Goal: Task Accomplishment & Management: Complete application form

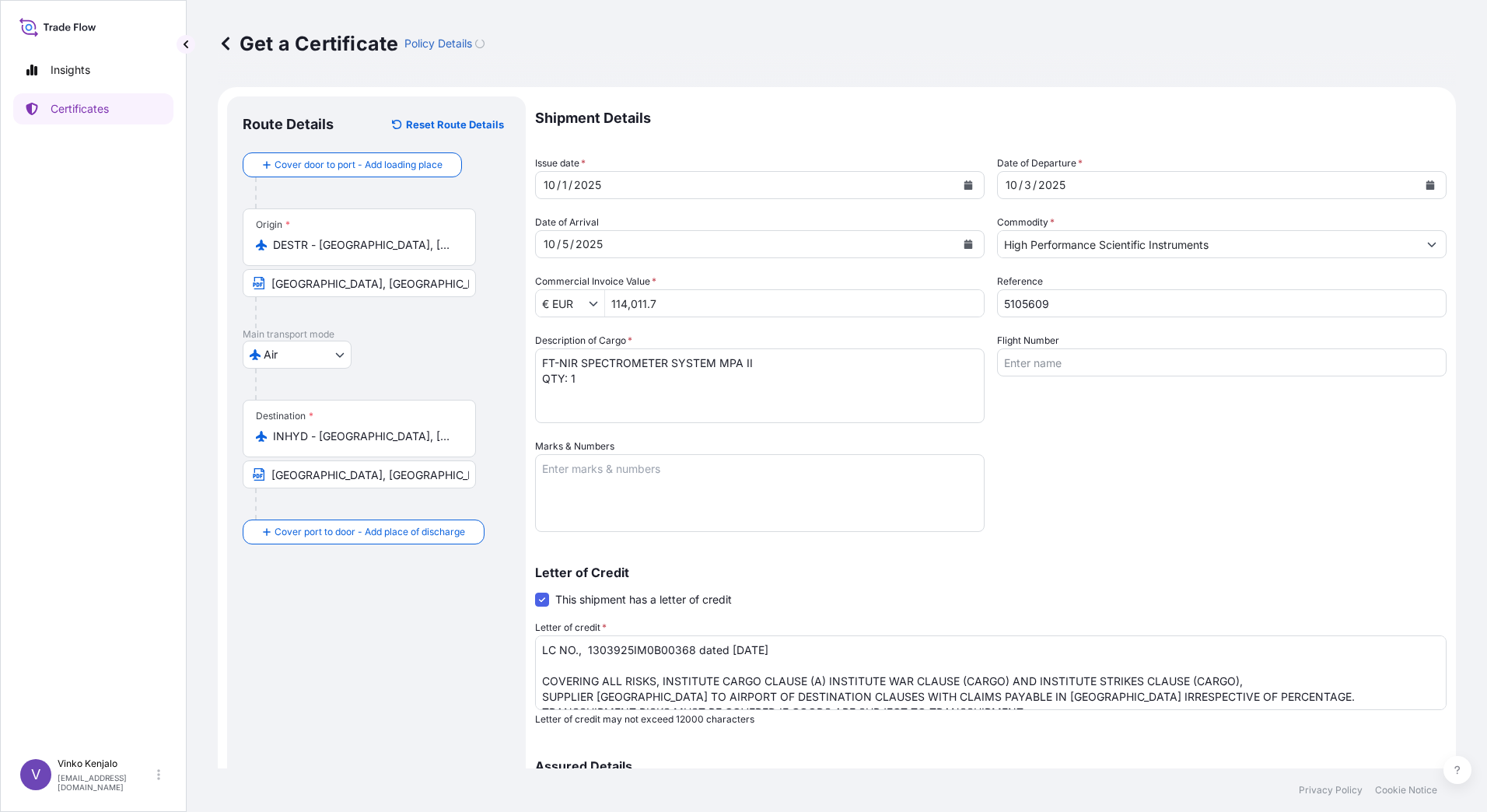
select select "Air"
select select "31474"
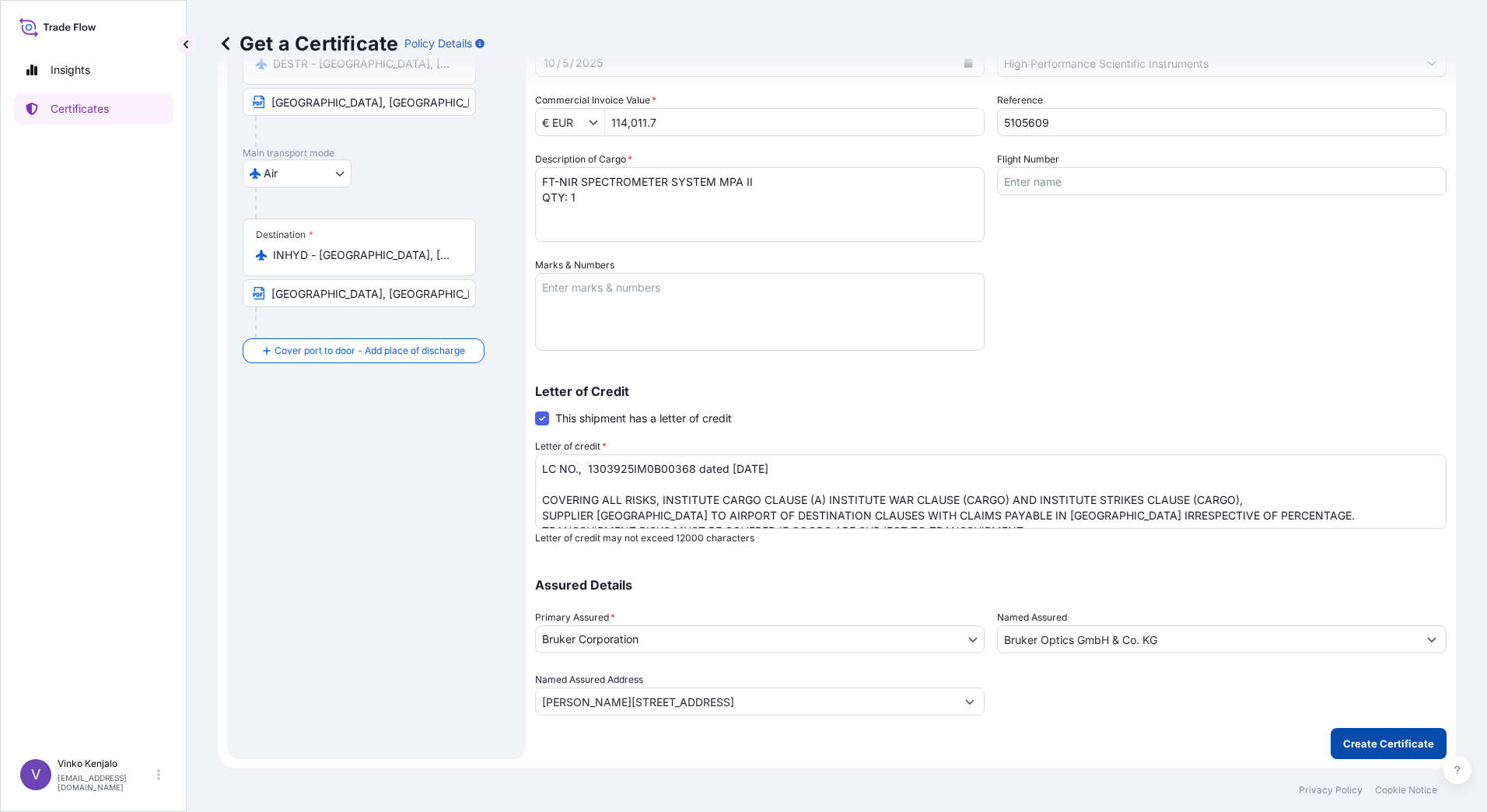
click at [1374, 743] on p "Create Certificate" at bounding box center [1389, 744] width 91 height 16
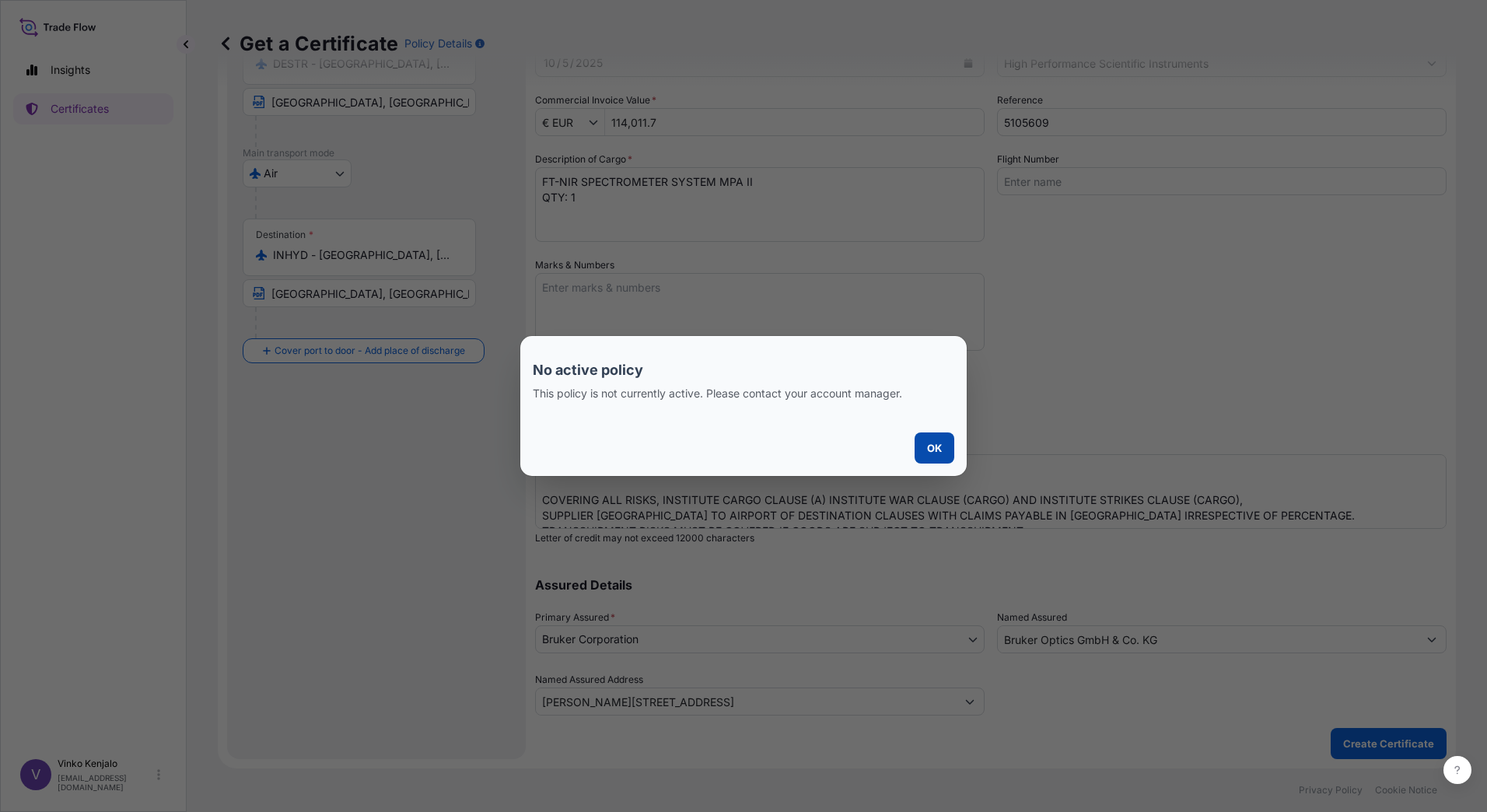
click at [935, 442] on p "OK" at bounding box center [934, 448] width 15 height 16
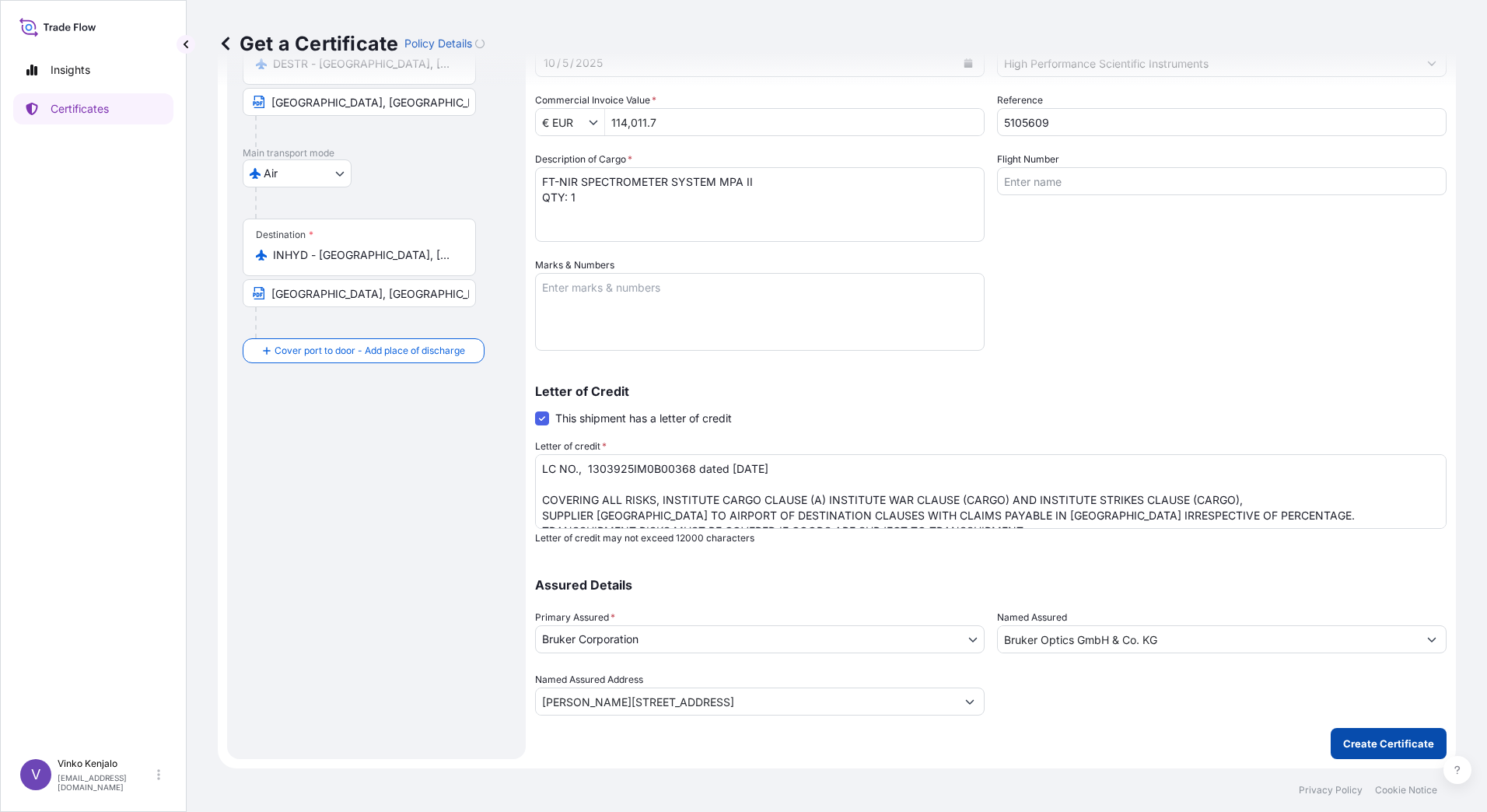
click at [1366, 748] on p "Create Certificate" at bounding box center [1389, 744] width 91 height 16
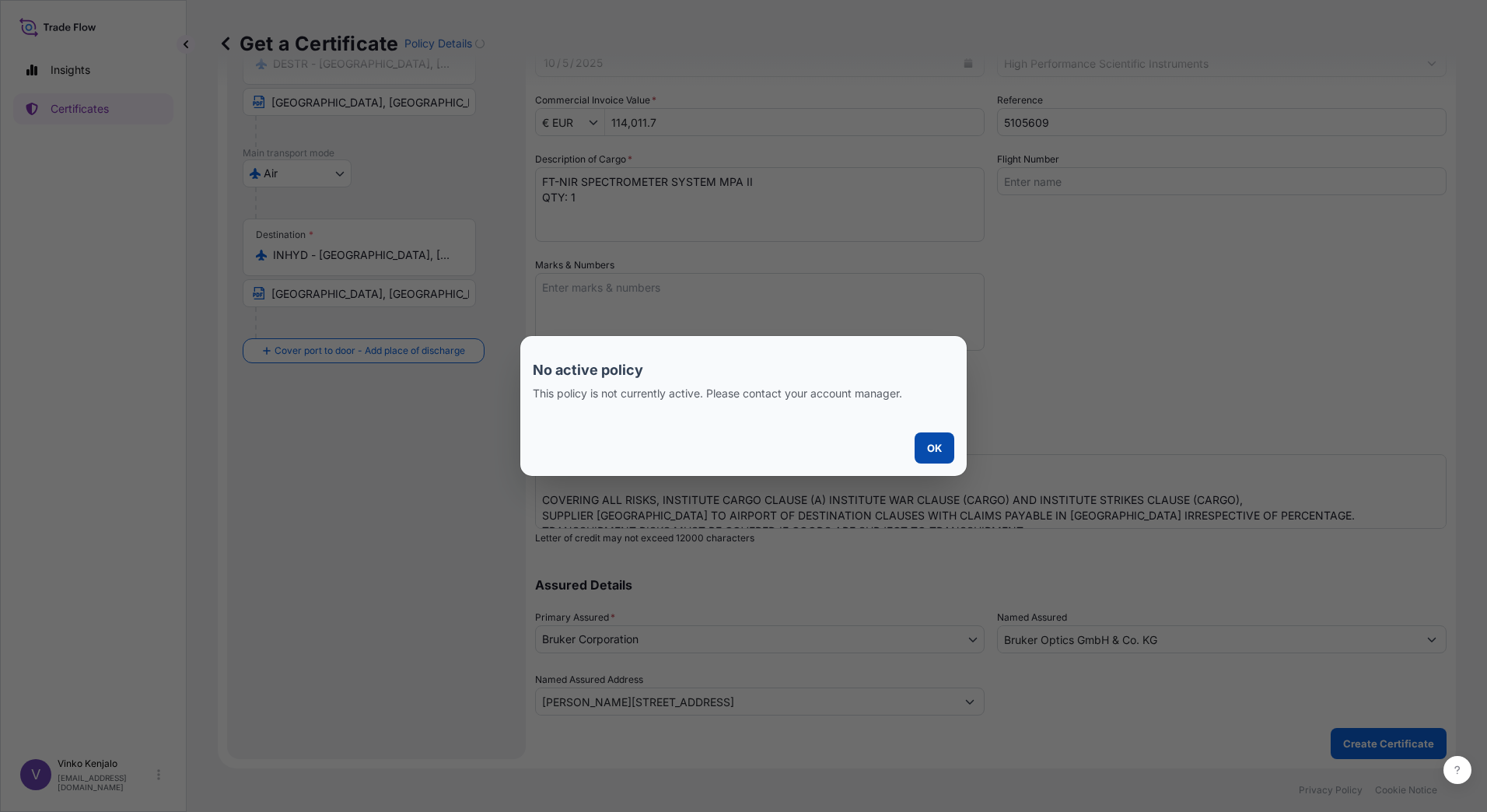
click at [936, 447] on p "OK" at bounding box center [934, 448] width 15 height 16
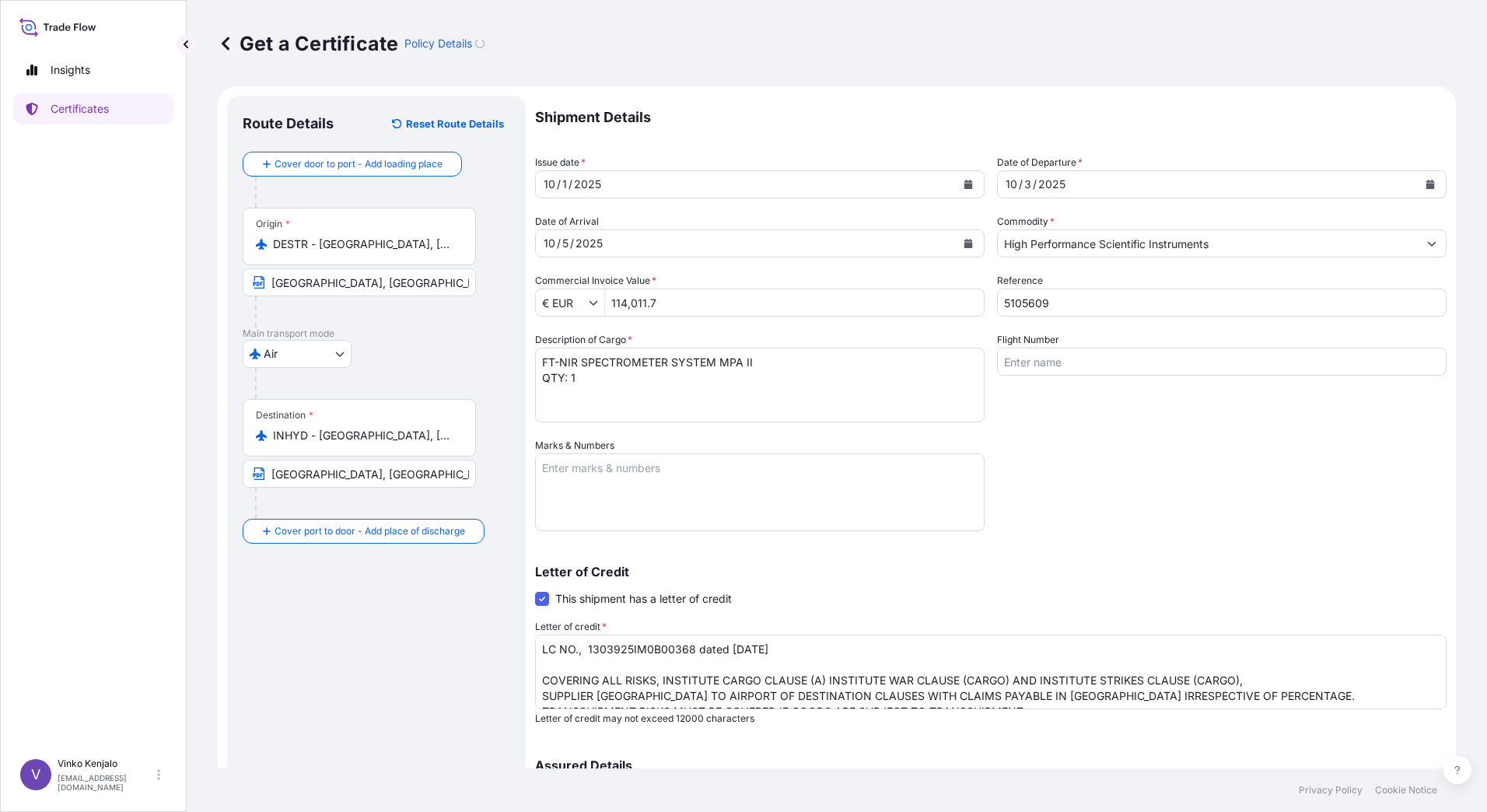
scroll to position [0, 0]
click at [225, 43] on icon at bounding box center [225, 44] width 16 height 16
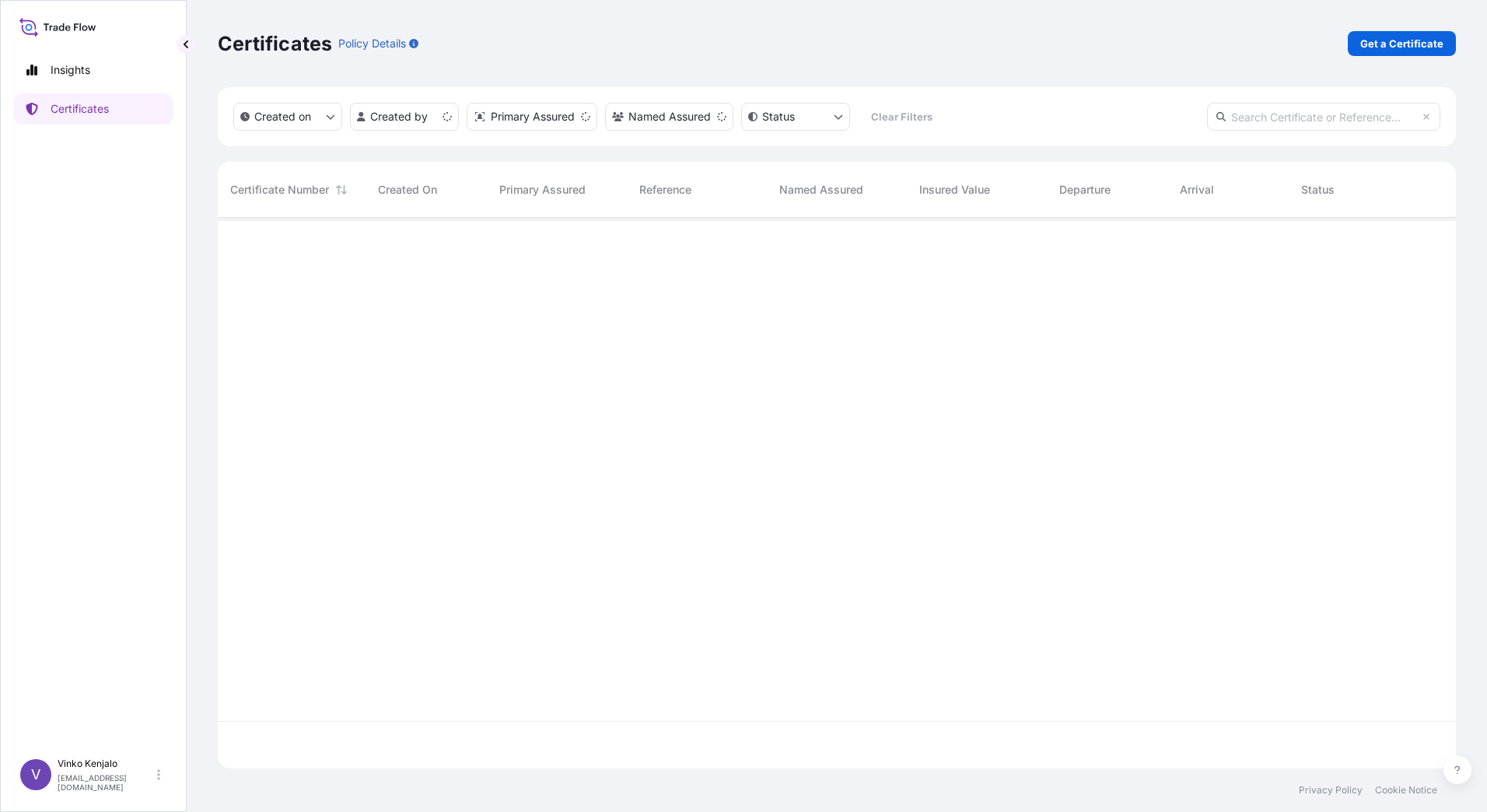
scroll to position [547, 1226]
click at [444, 119] on html "Insights Certificates V [PERSON_NAME] [PERSON_NAME][EMAIL_ADDRESS][PERSON_NAME]…" at bounding box center [743, 406] width 1487 height 812
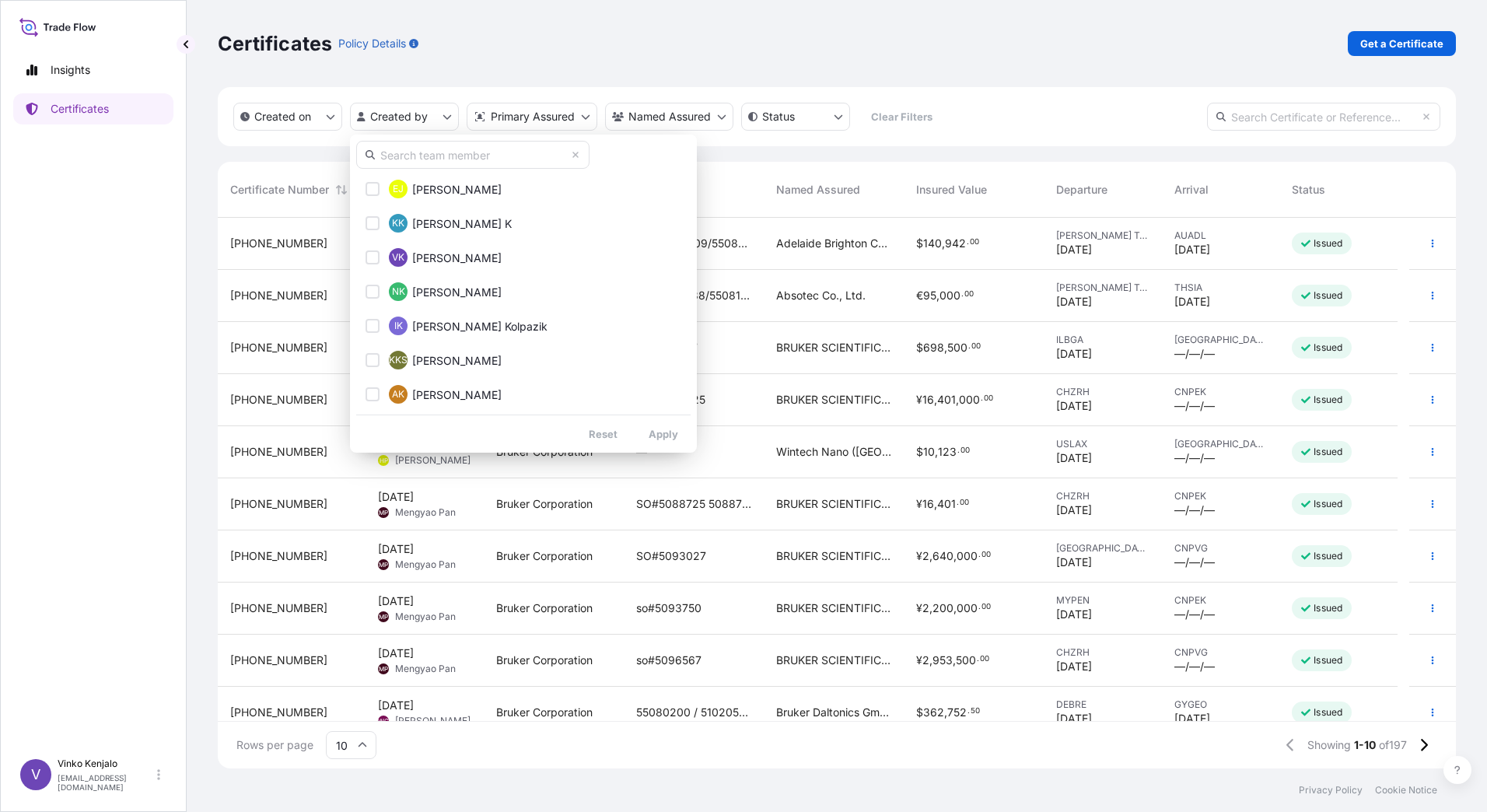
scroll to position [622, 0]
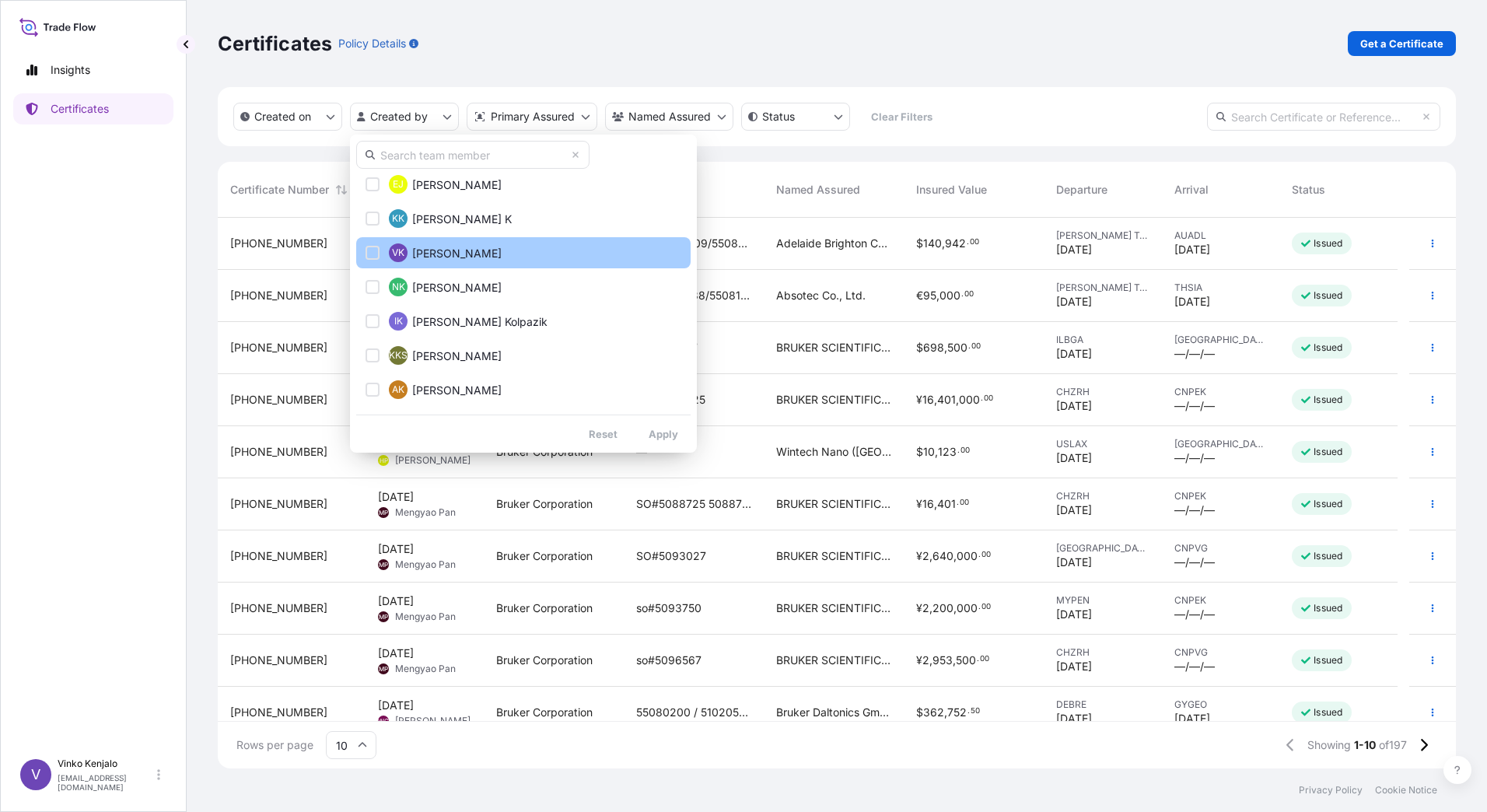
click at [437, 252] on span "[PERSON_NAME]" at bounding box center [457, 253] width 89 height 16
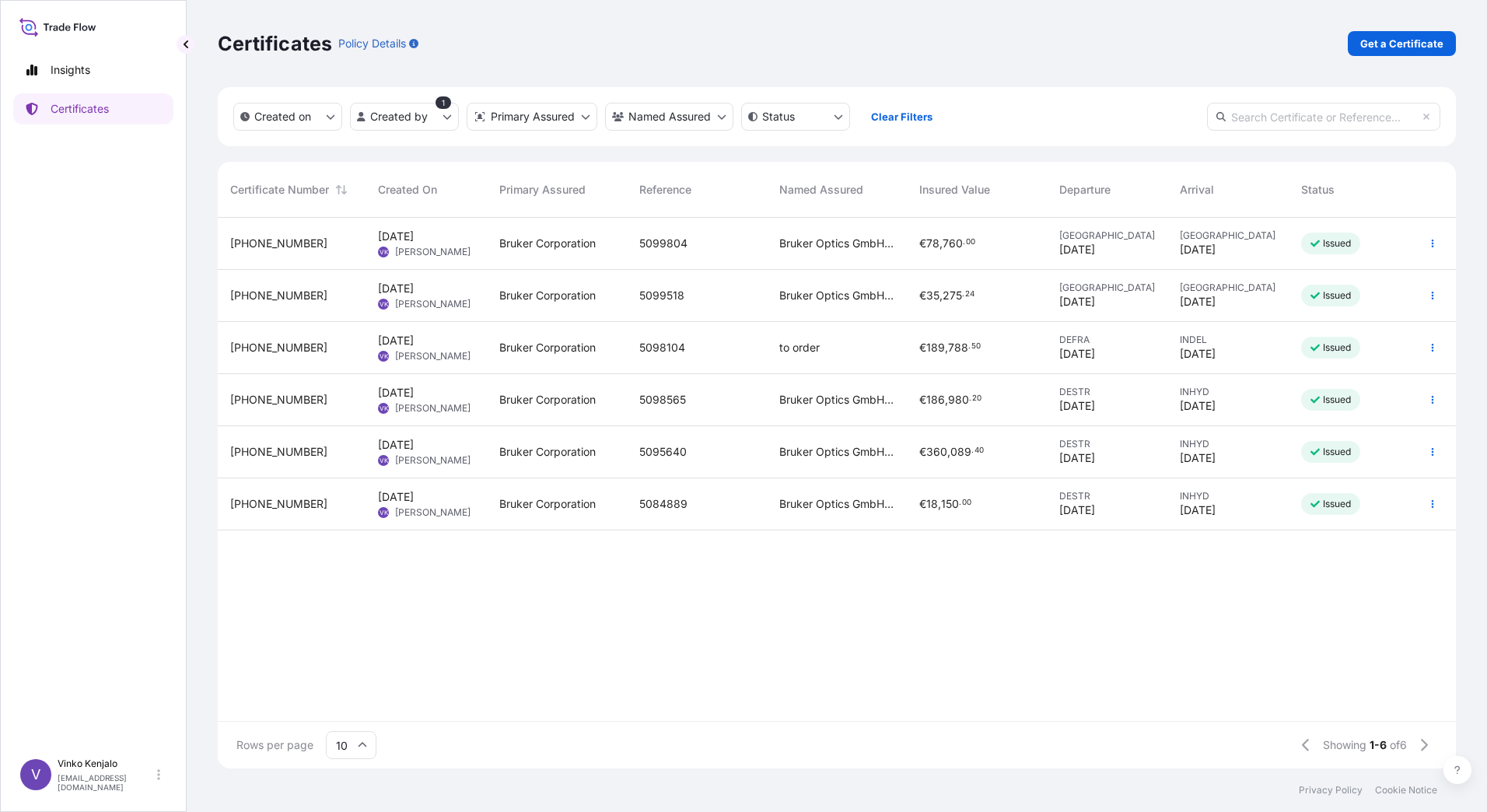
click at [436, 402] on span "[PERSON_NAME]" at bounding box center [433, 408] width 75 height 12
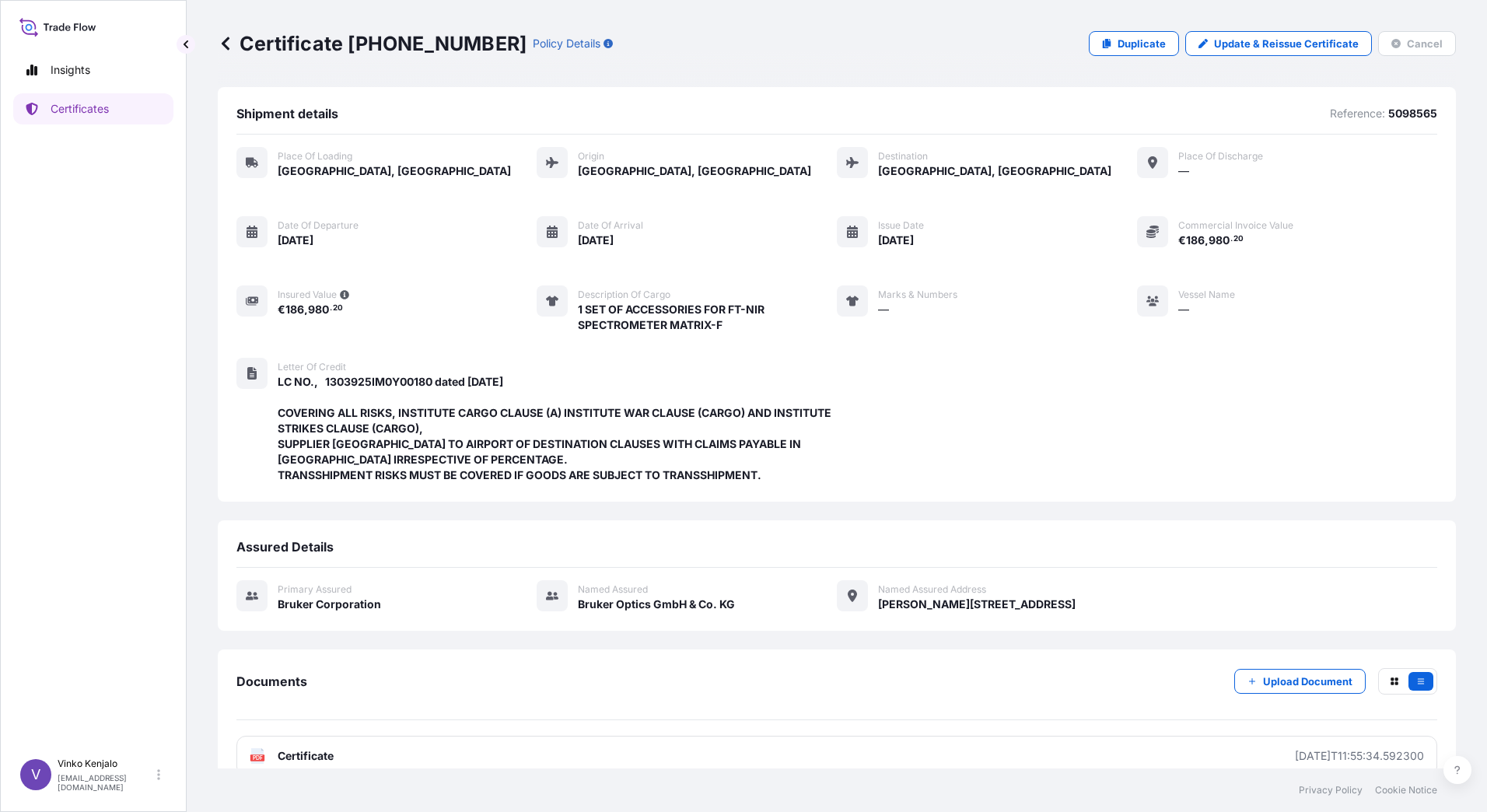
scroll to position [26, 0]
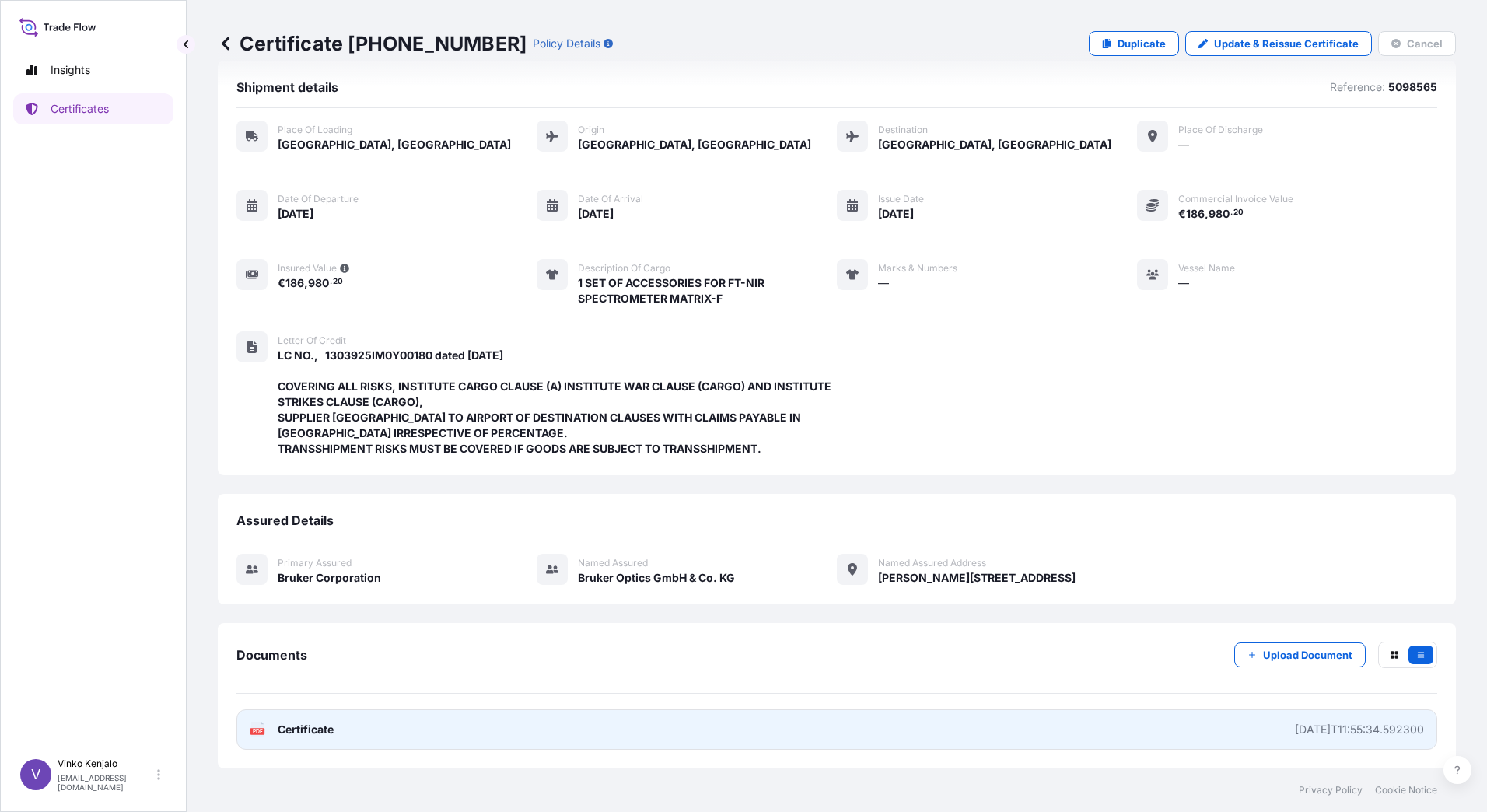
click at [323, 730] on span "Certificate" at bounding box center [305, 730] width 56 height 16
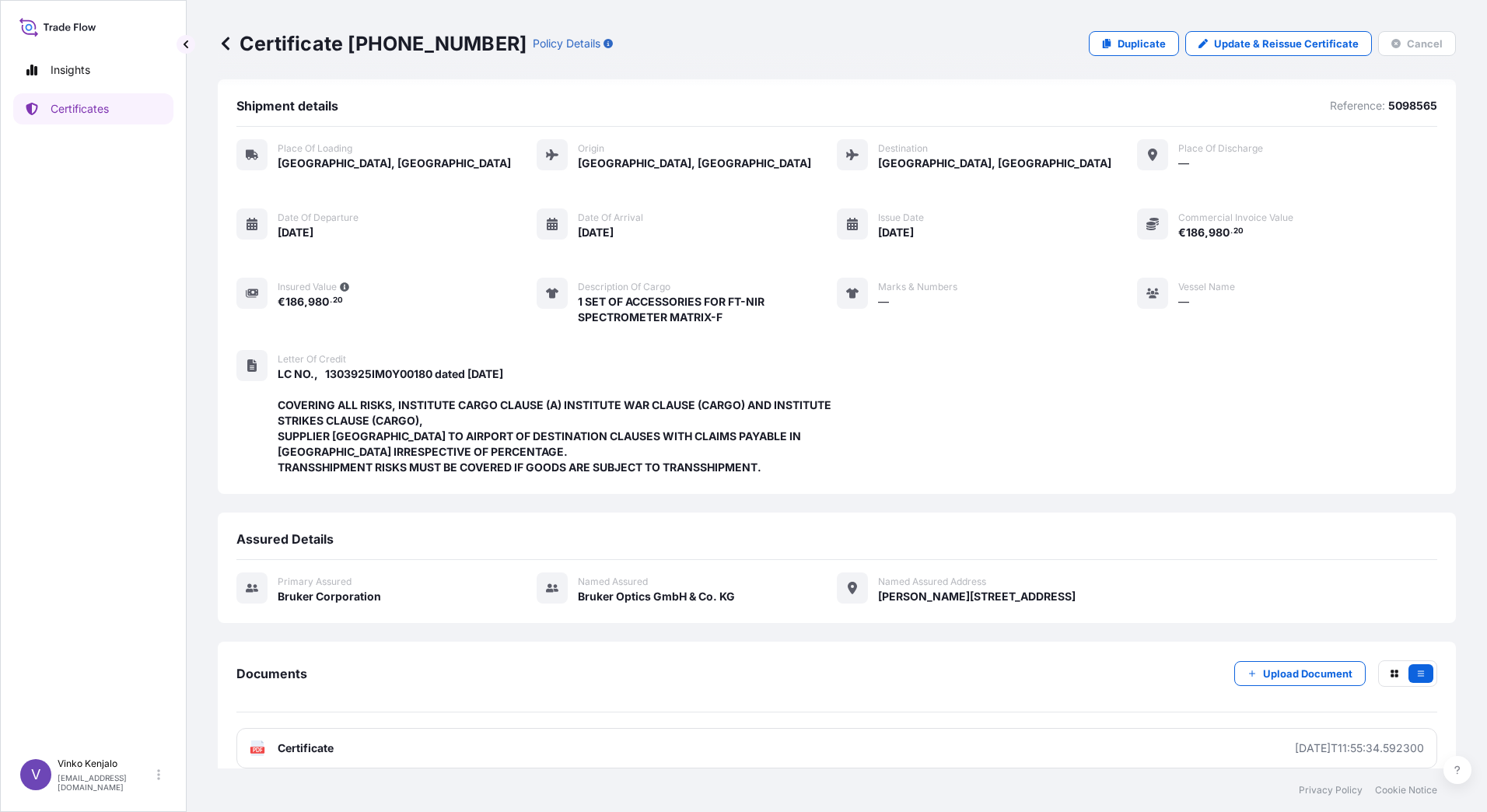
scroll to position [0, 0]
